Goal: Task Accomplishment & Management: Manage account settings

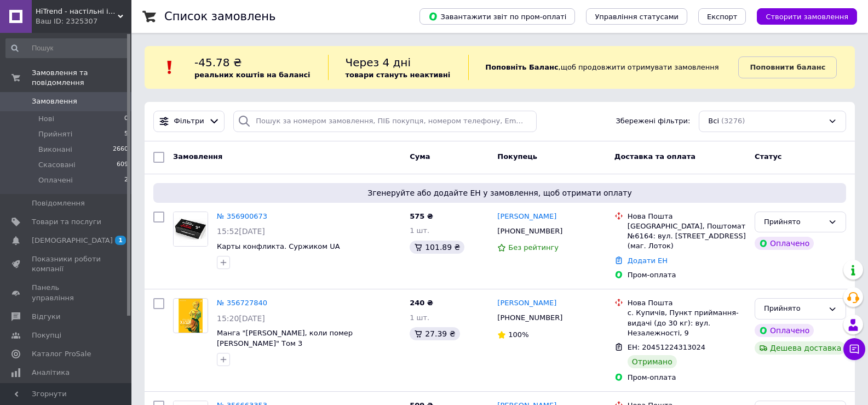
click at [235, 218] on link "№ 356900673" at bounding box center [242, 216] width 50 height 8
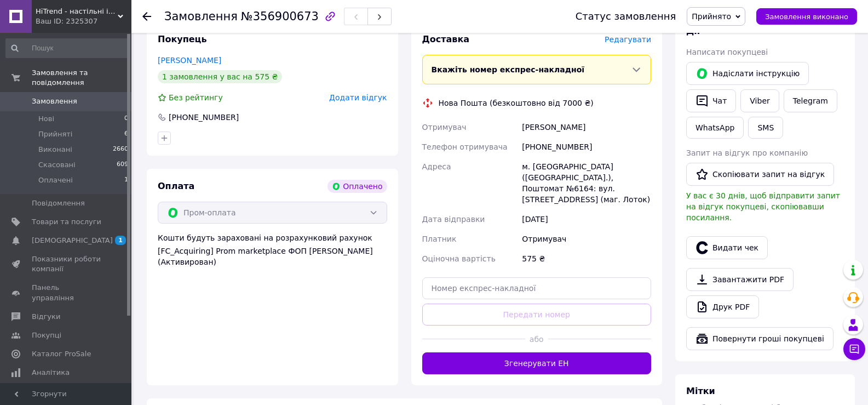
scroll to position [274, 0]
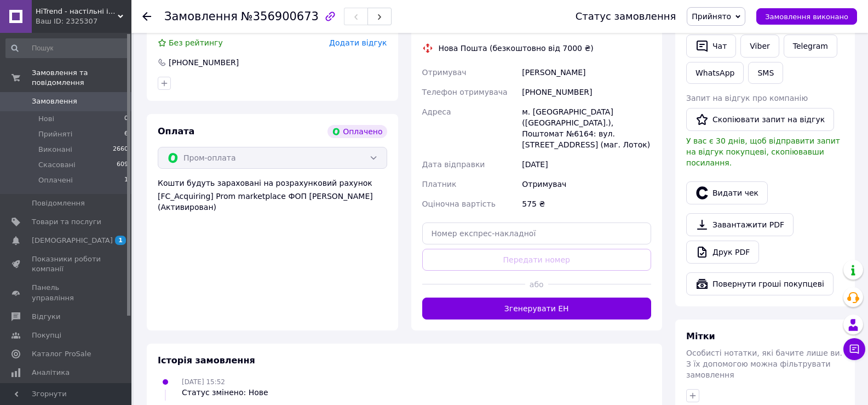
click at [513, 298] on button "Згенерувати ЕН" at bounding box center [536, 308] width 229 height 22
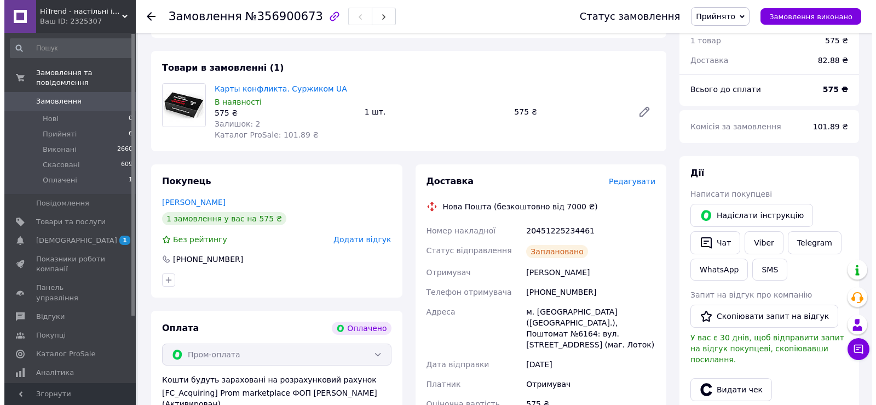
scroll to position [109, 0]
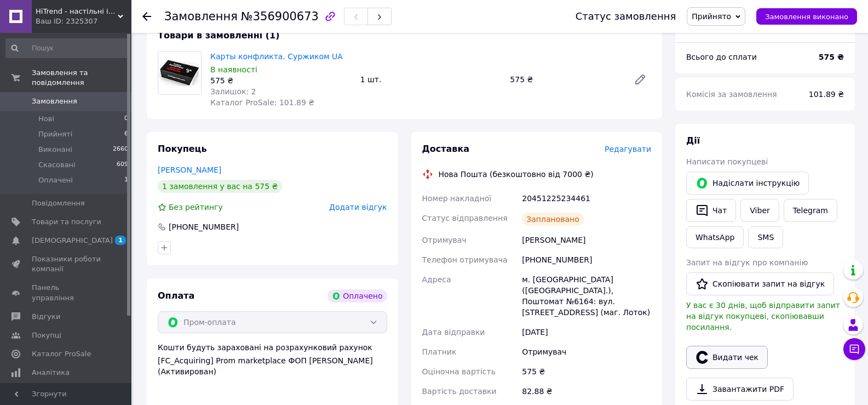
click at [735, 345] on button "Видати чек" at bounding box center [727, 356] width 82 height 23
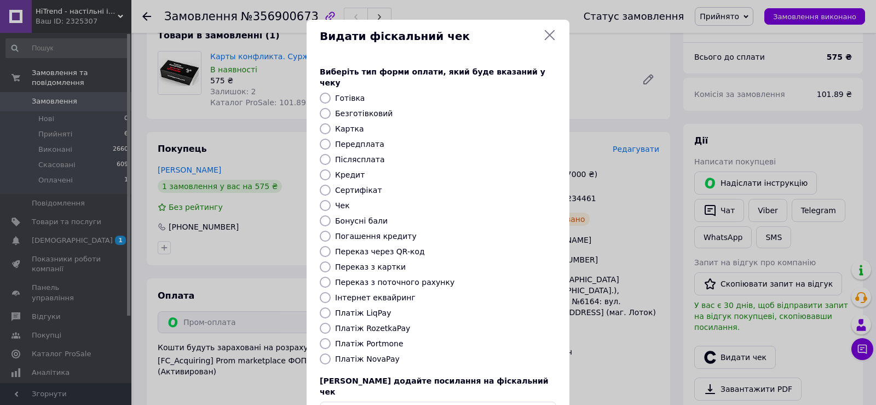
click at [325, 322] on input "Платіж RozetkaPay" at bounding box center [325, 327] width 11 height 11
radio input "true"
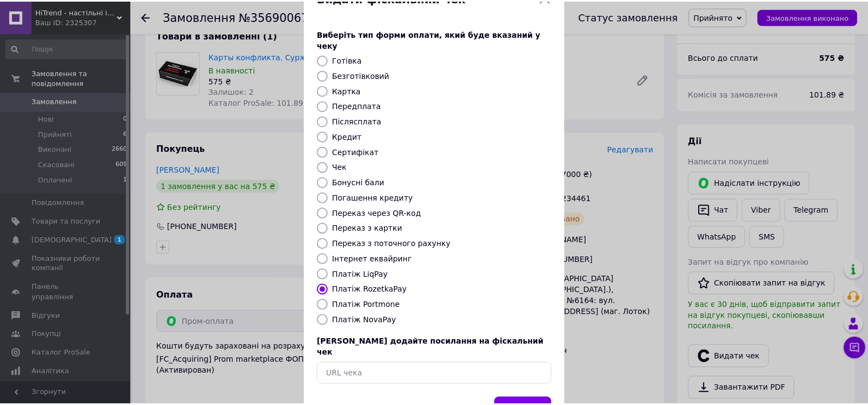
scroll to position [66, 0]
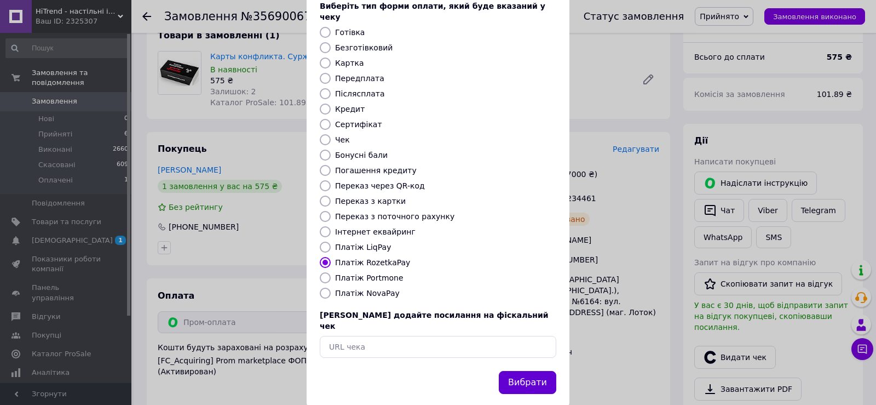
click at [540, 371] on button "Вибрати" at bounding box center [527, 383] width 57 height 24
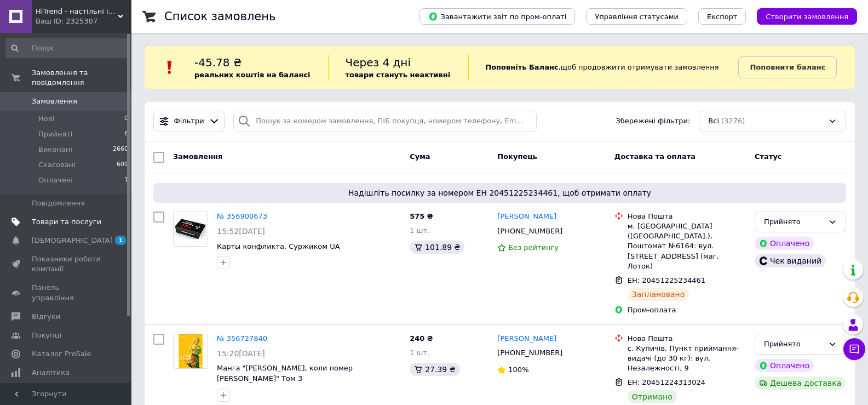
click at [63, 217] on span "Товари та послуги" at bounding box center [67, 222] width 70 height 10
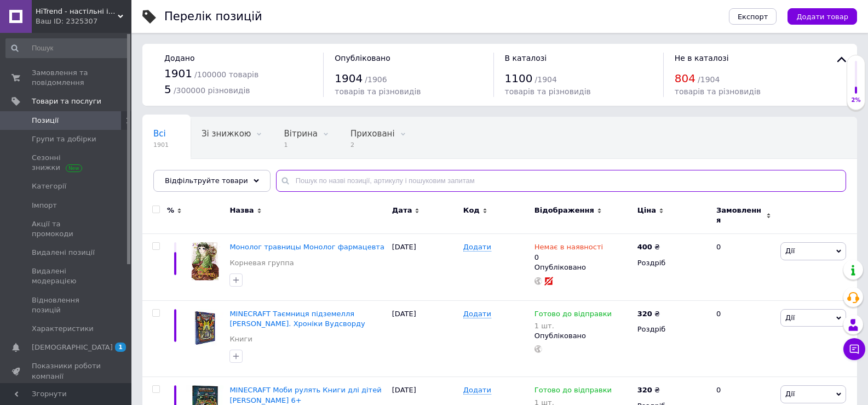
click at [301, 183] on input "text" at bounding box center [561, 181] width 570 height 22
paste input "Кубики історій [PERSON_NAME]"
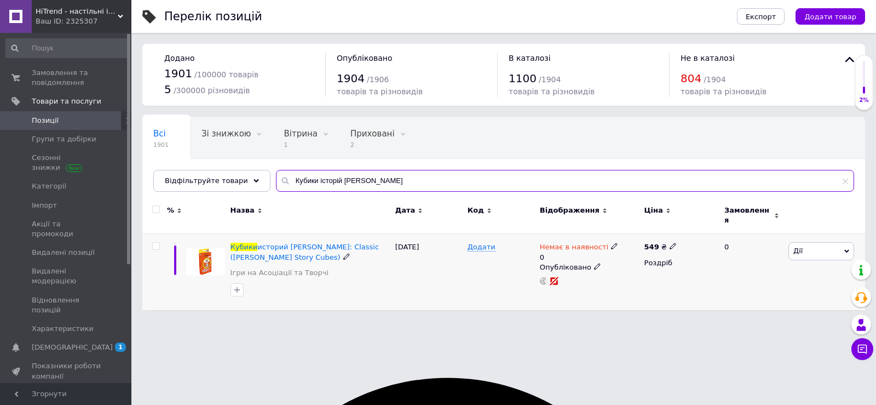
type input "Кубики історій [PERSON_NAME]"
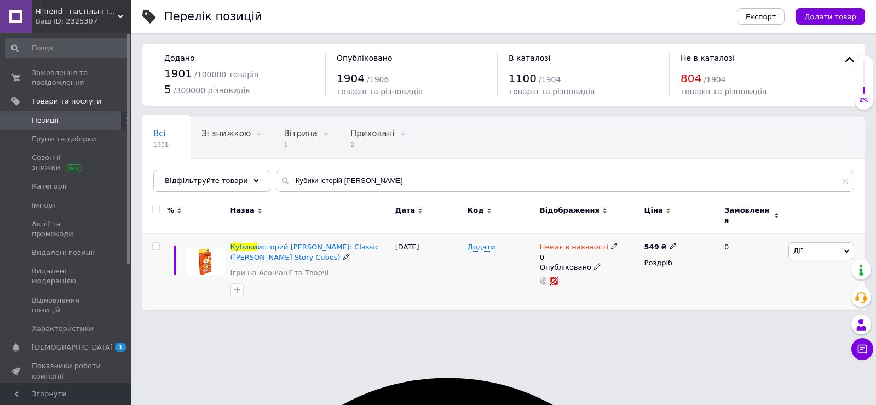
click at [611, 242] on icon at bounding box center [614, 245] width 7 height 7
click at [685, 285] on li "Готово до відправки" at bounding box center [672, 290] width 104 height 15
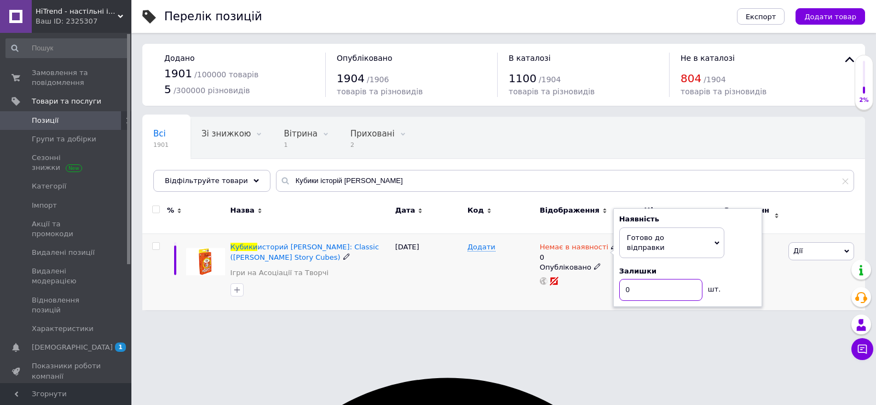
click at [666, 279] on input "0" at bounding box center [660, 290] width 83 height 22
type textarea "0"
click at [666, 279] on input "0" at bounding box center [660, 290] width 83 height 22
type input "1"
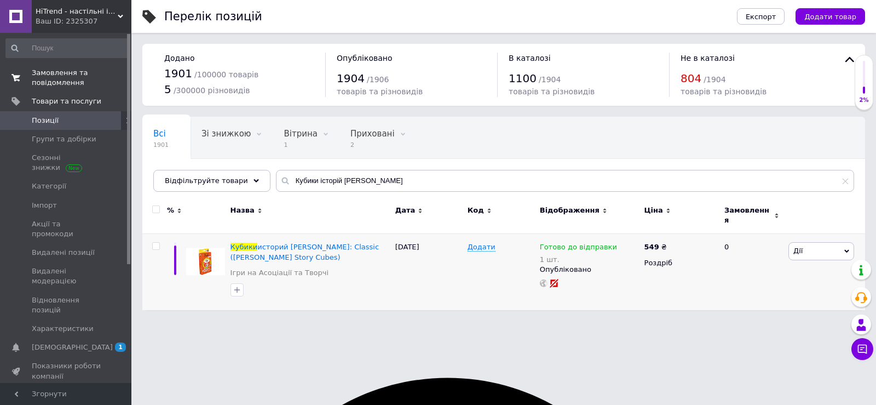
click at [66, 73] on span "Замовлення та повідомлення" at bounding box center [67, 78] width 70 height 20
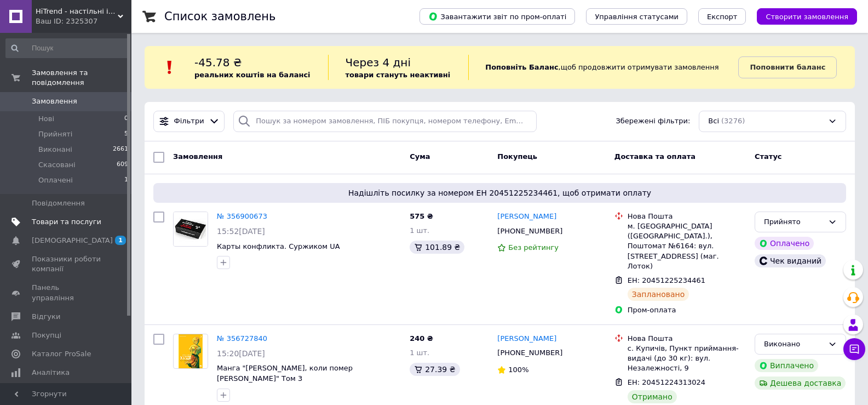
click at [49, 217] on span "Товари та послуги" at bounding box center [67, 222] width 70 height 10
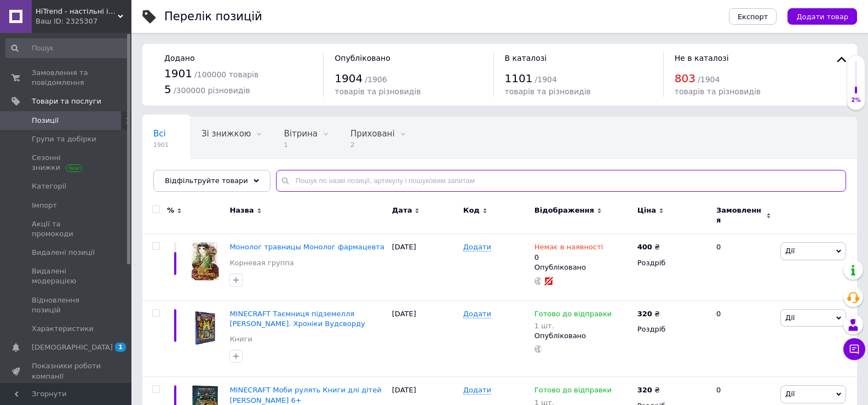
click at [287, 183] on input "text" at bounding box center [561, 181] width 570 height 22
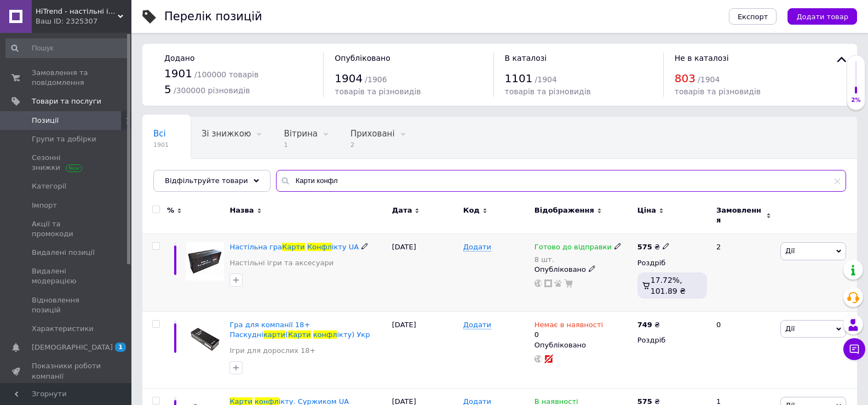
type input "Карти конфл"
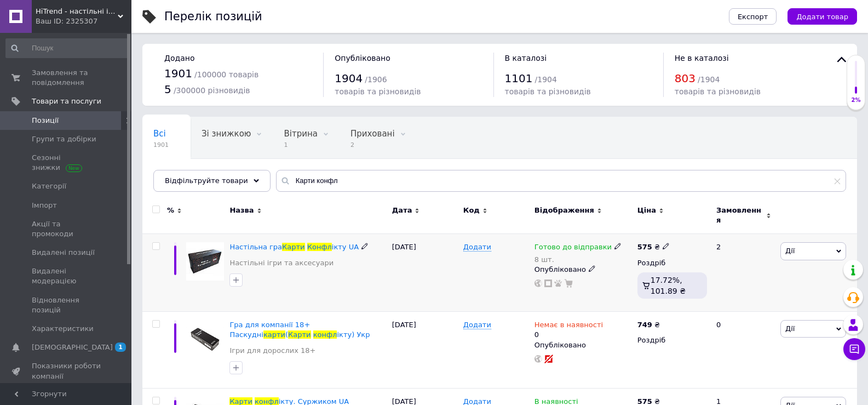
click at [614, 243] on use at bounding box center [617, 246] width 6 height 6
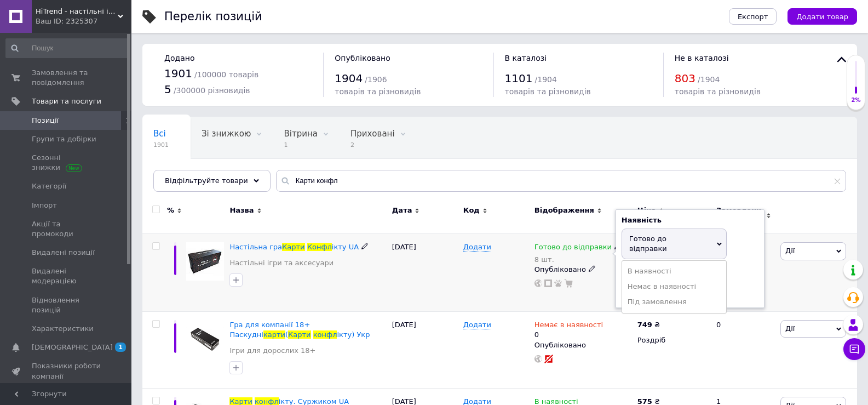
click at [738, 267] on div "Залишки 8 шт." at bounding box center [689, 284] width 137 height 34
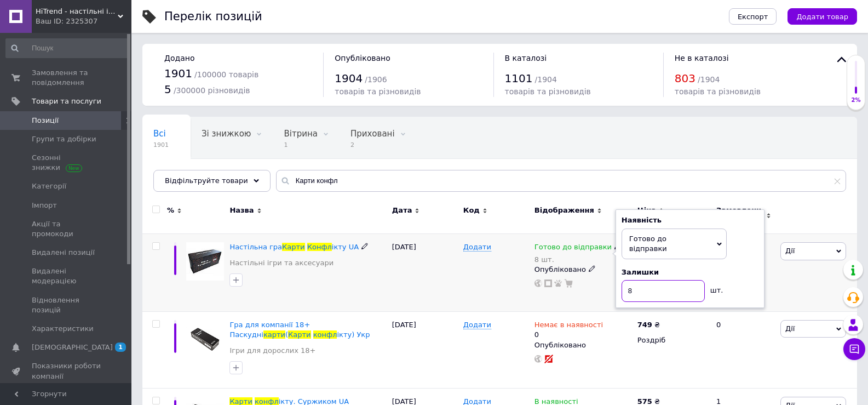
click at [661, 280] on input "8" at bounding box center [662, 291] width 83 height 22
type input "2"
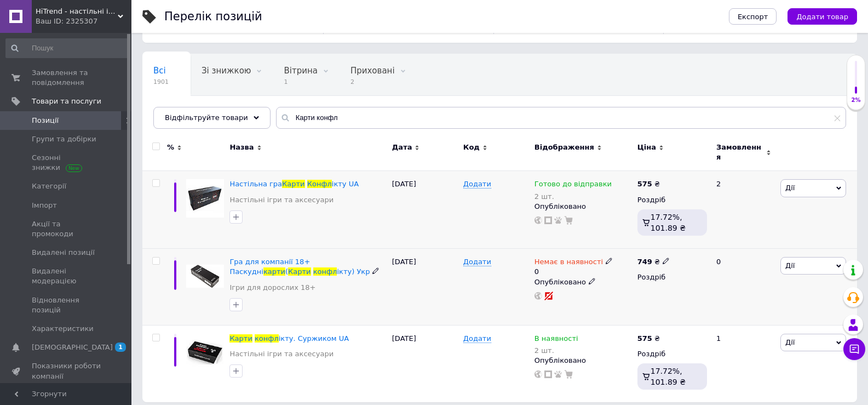
scroll to position [65, 0]
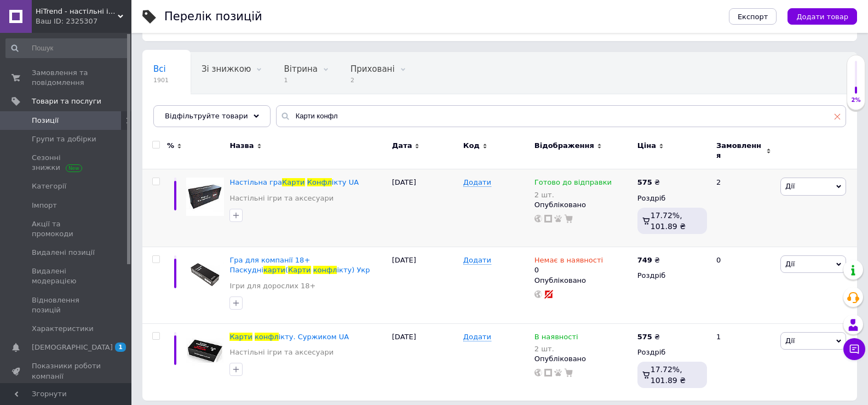
click at [835, 119] on icon at bounding box center [837, 116] width 7 height 7
